Goal: Find specific page/section: Locate a particular part of the current website

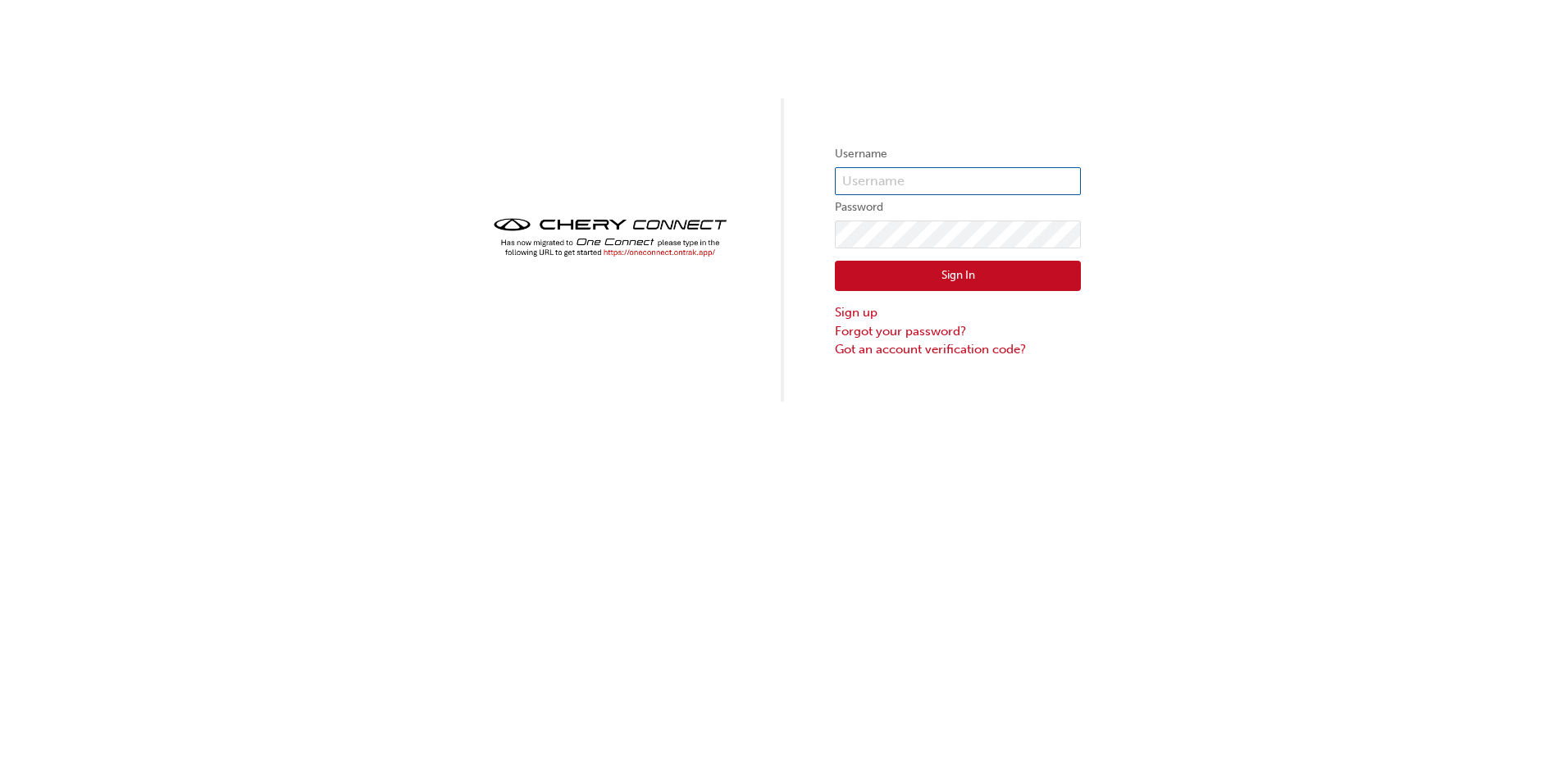
type input "CHAU0733"
click at [886, 290] on button "Sign In" at bounding box center [958, 276] width 246 height 31
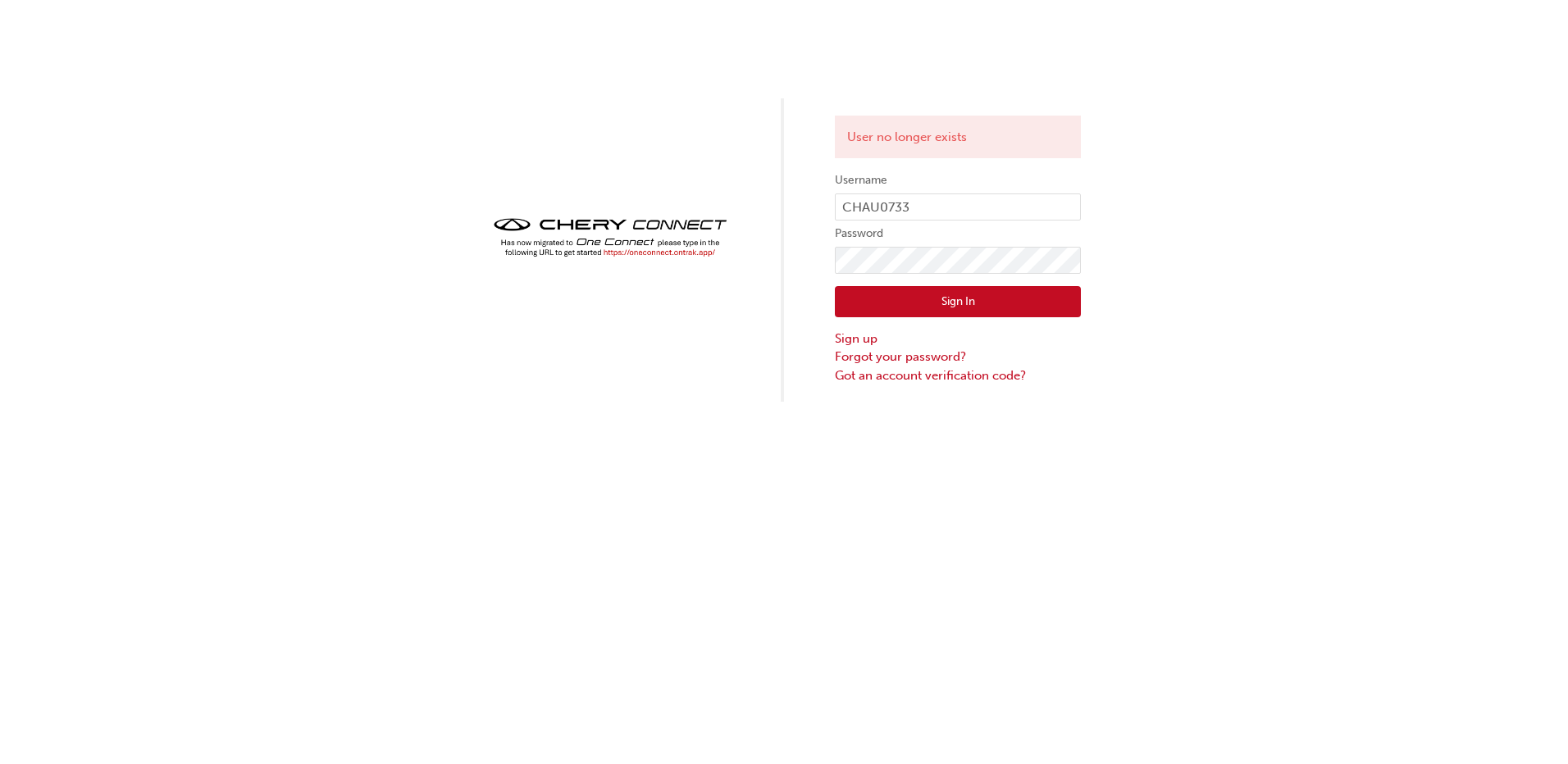
click at [973, 312] on button "Sign In" at bounding box center [958, 301] width 246 height 31
click at [1016, 304] on button "Sign In" at bounding box center [958, 301] width 246 height 31
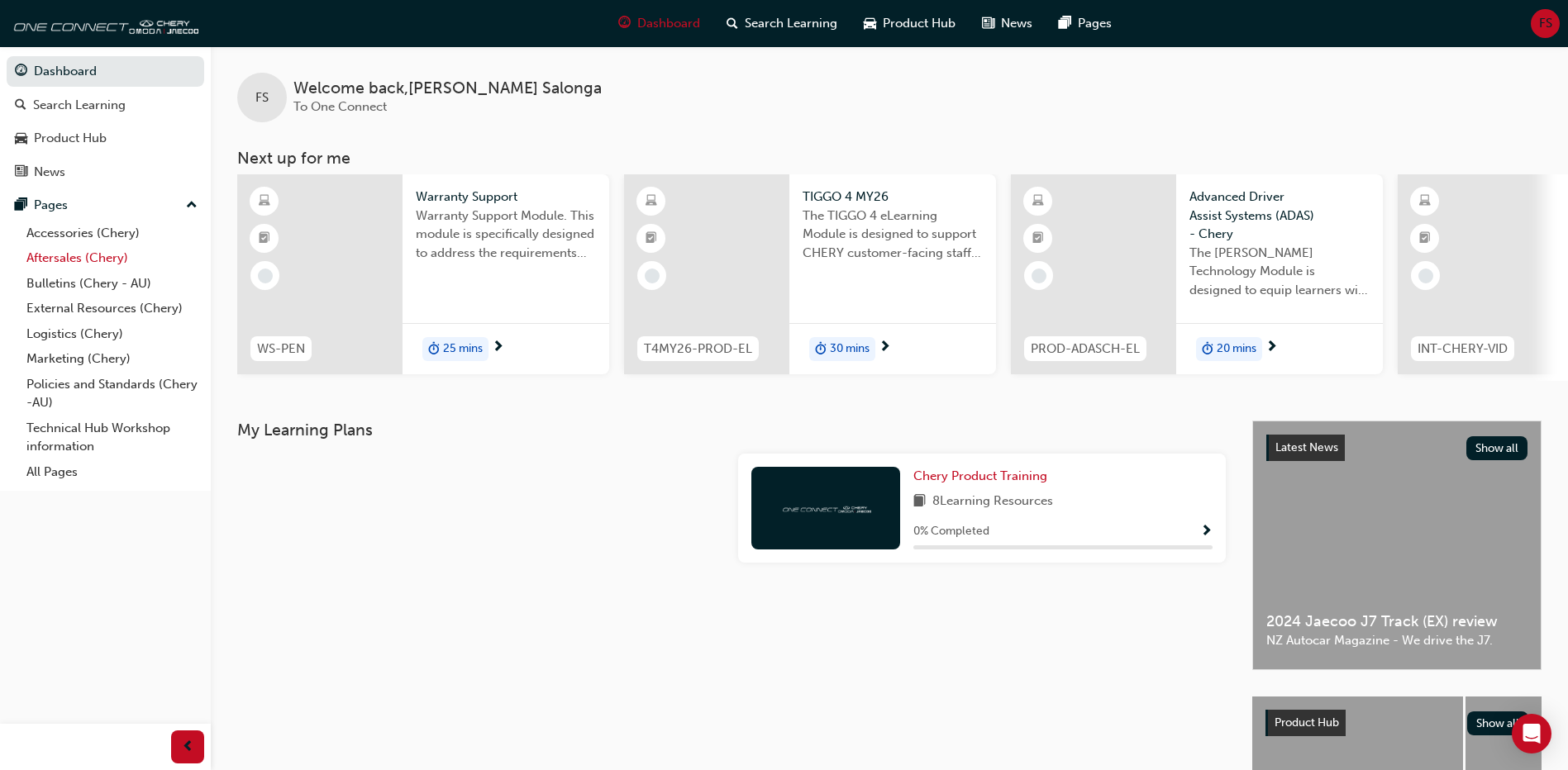
click at [62, 253] on link "Aftersales (Chery)" at bounding box center [112, 258] width 185 height 25
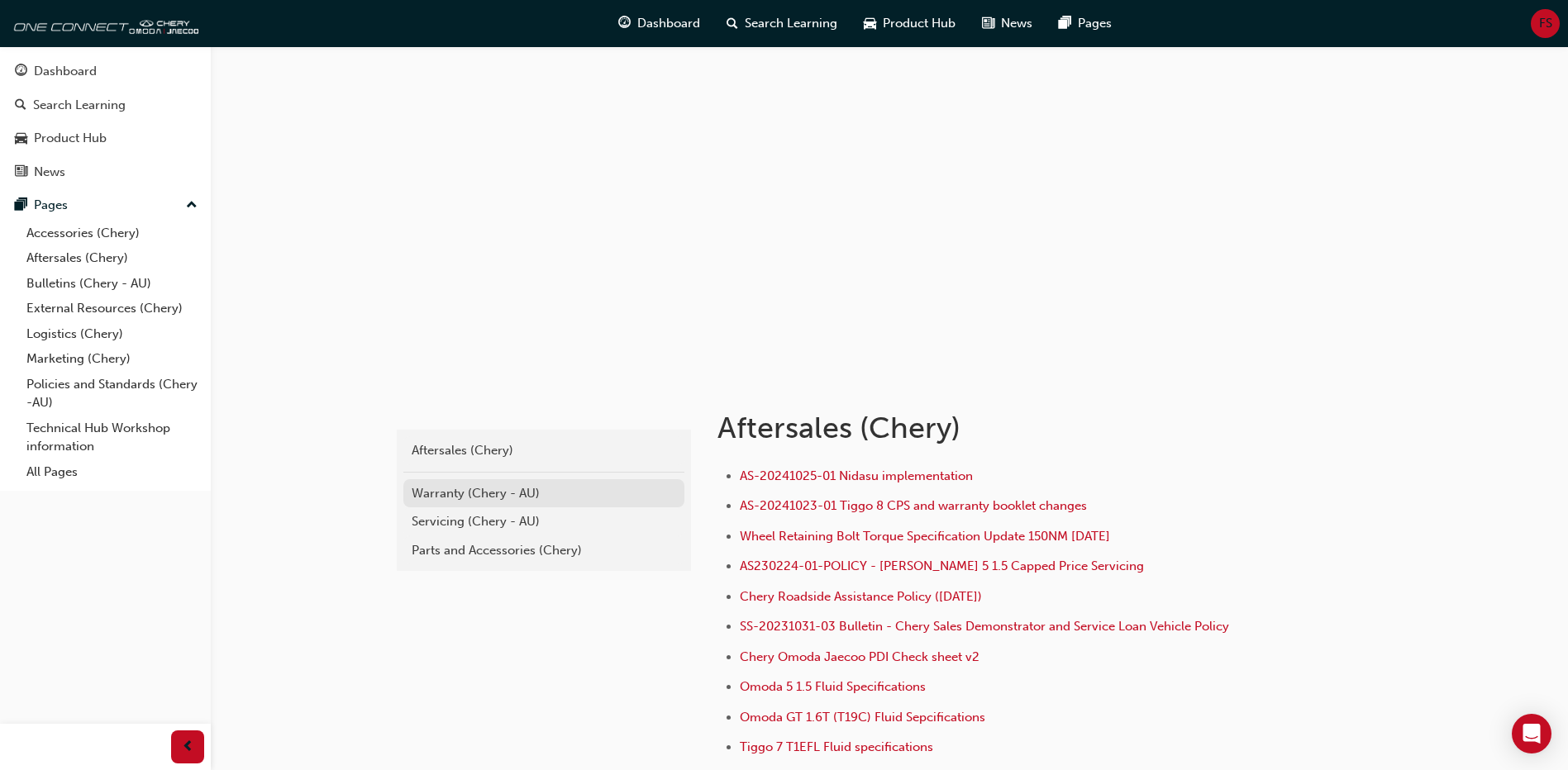
click at [514, 496] on div "Warranty (Chery - AU)" at bounding box center [543, 494] width 264 height 19
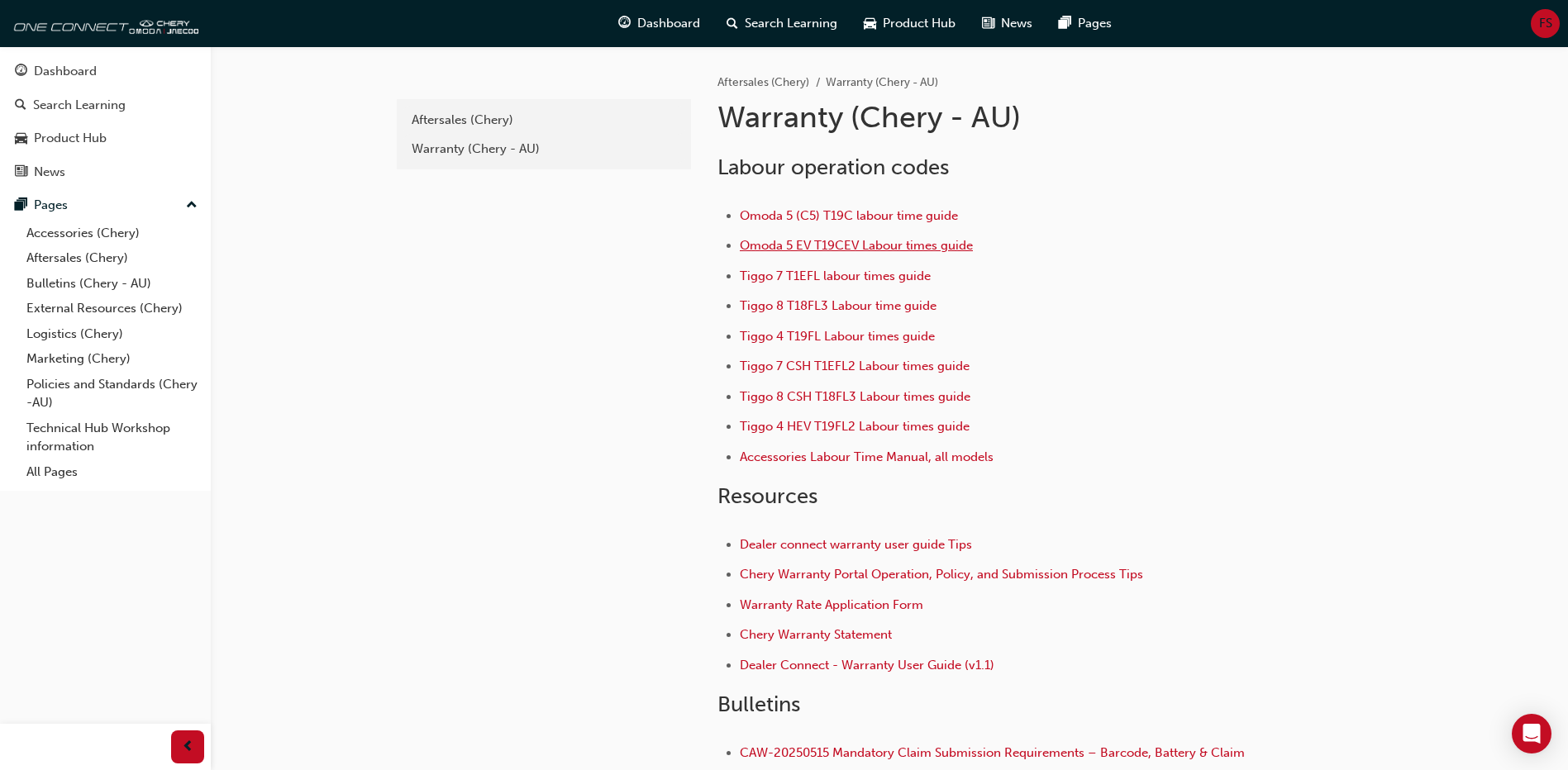
click at [893, 239] on span "Omoda 5 EV T19CEV Labour times guide" at bounding box center [856, 245] width 233 height 15
